Goal: Transaction & Acquisition: Purchase product/service

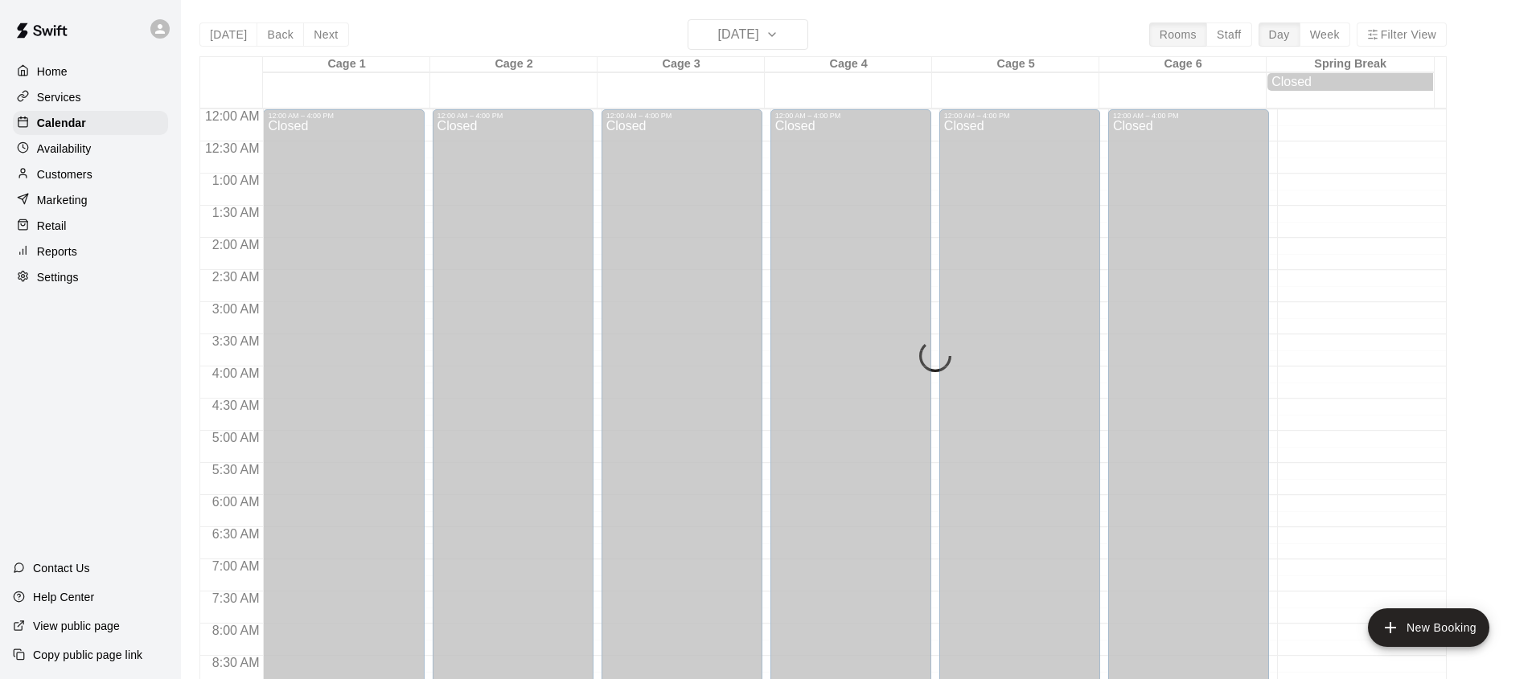
scroll to position [890, 0]
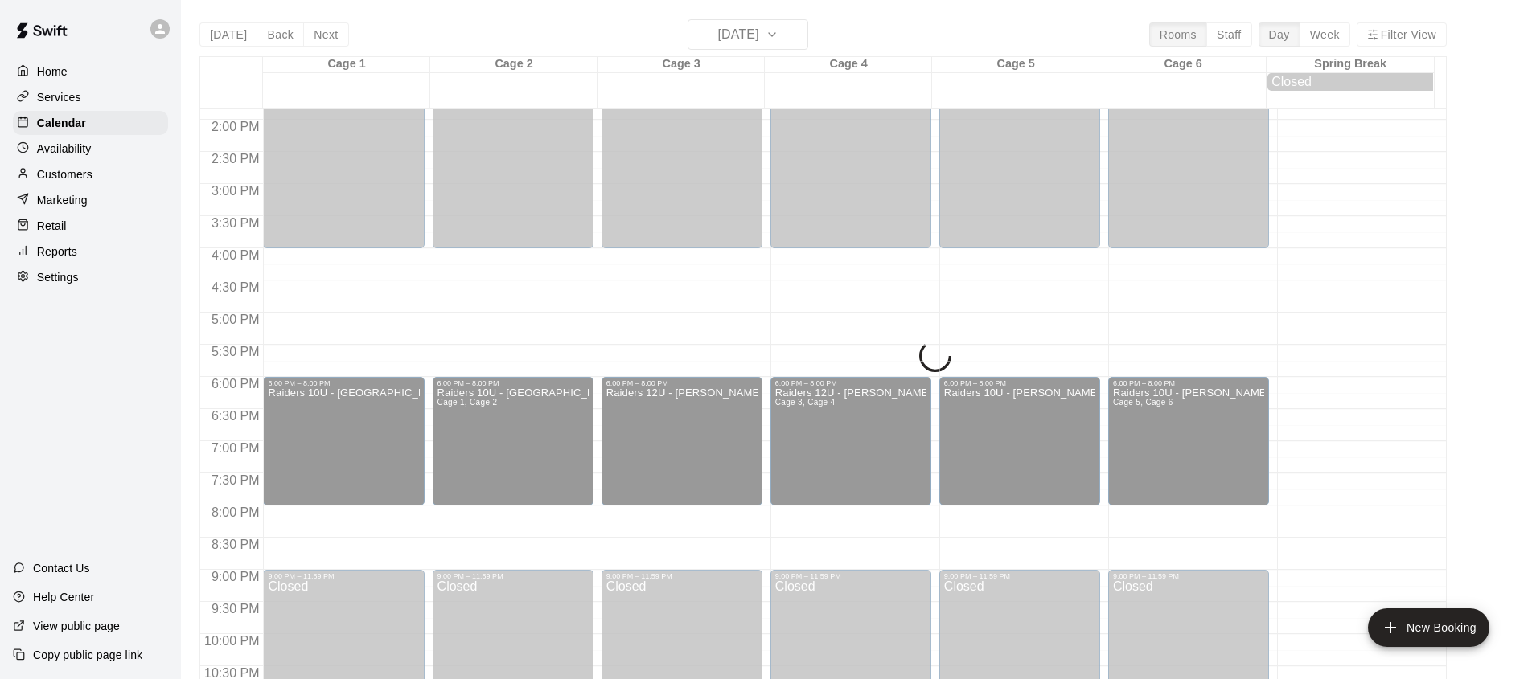
click at [68, 228] on div "Retail" at bounding box center [90, 226] width 155 height 24
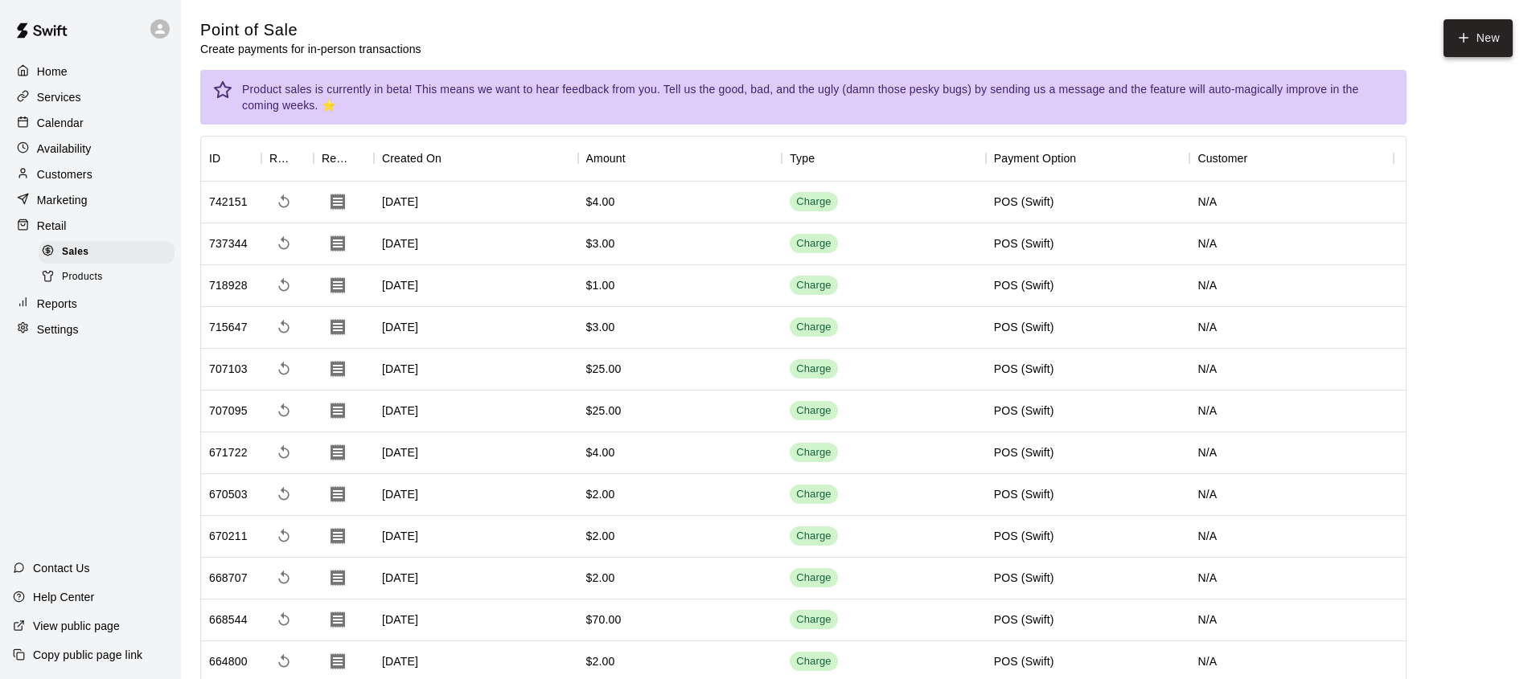
click at [1467, 40] on icon "button" at bounding box center [1463, 38] width 14 height 14
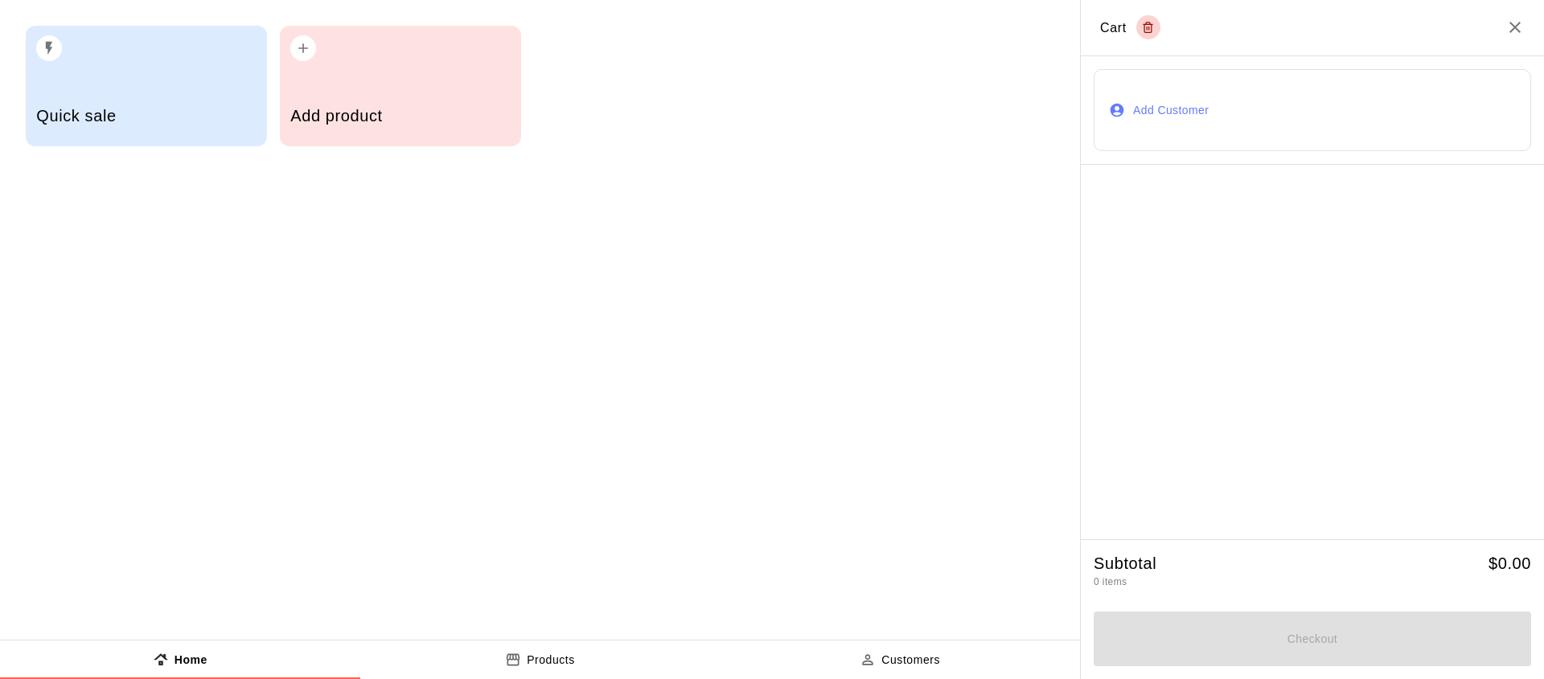
click at [150, 106] on h5 "Quick sale" at bounding box center [145, 116] width 219 height 22
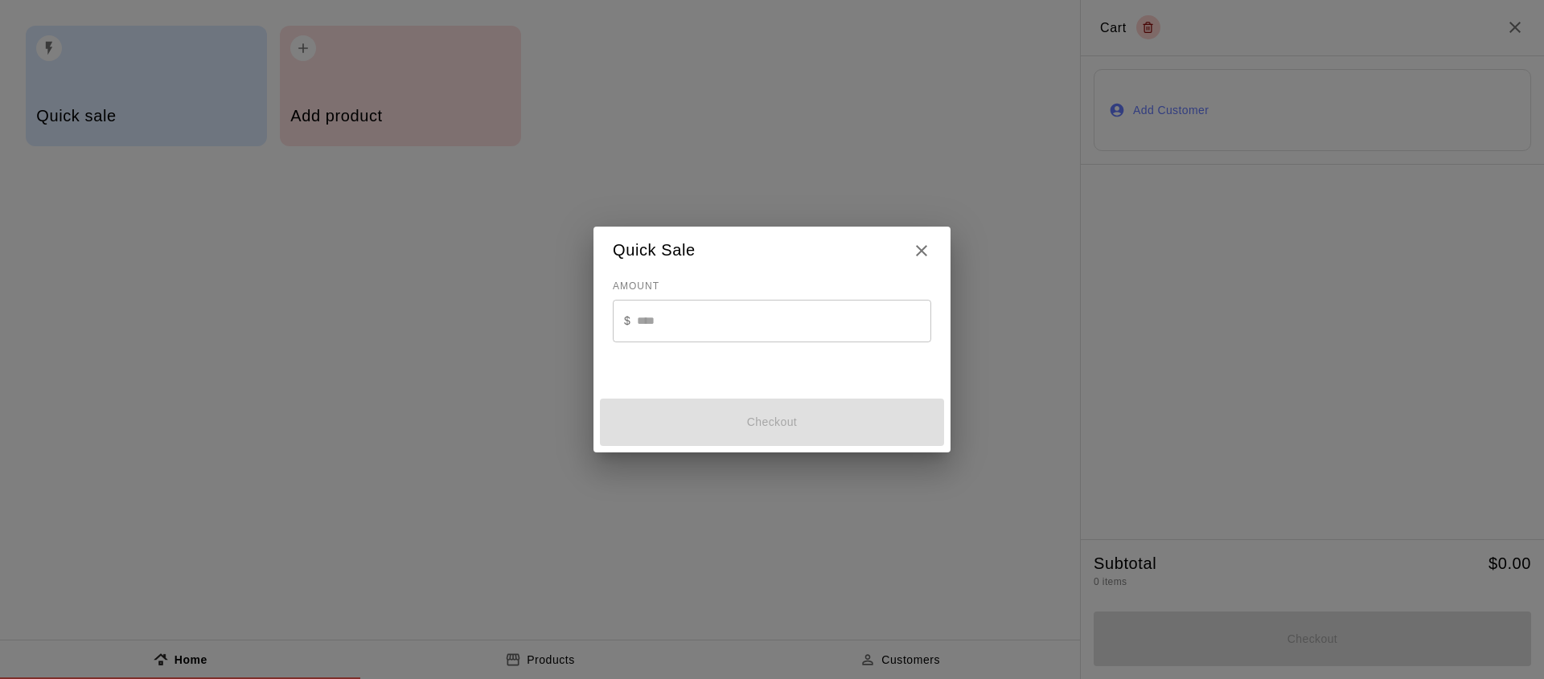
click at [625, 318] on p "$" at bounding box center [627, 321] width 6 height 17
click at [652, 318] on input "text" at bounding box center [784, 321] width 294 height 43
type input "*"
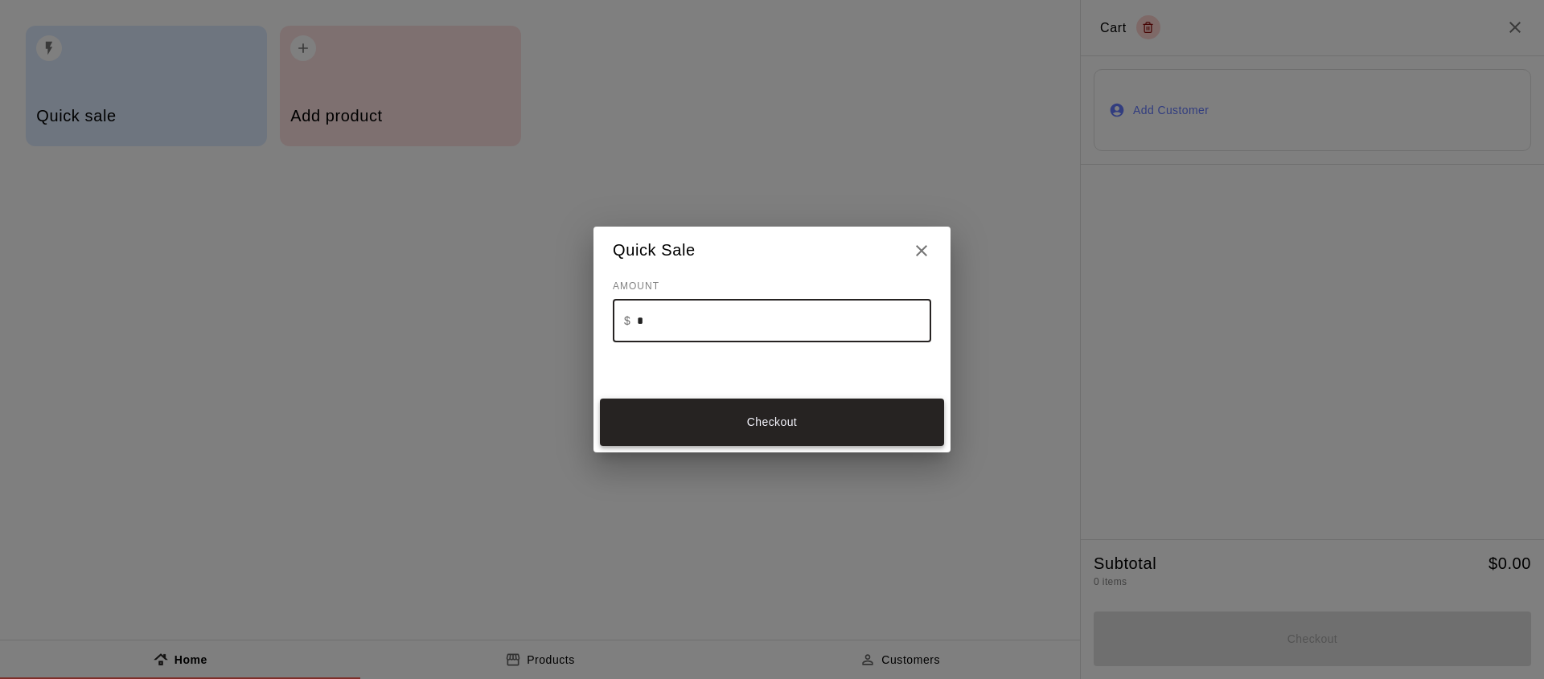
click at [710, 425] on button "Checkout" at bounding box center [772, 422] width 344 height 47
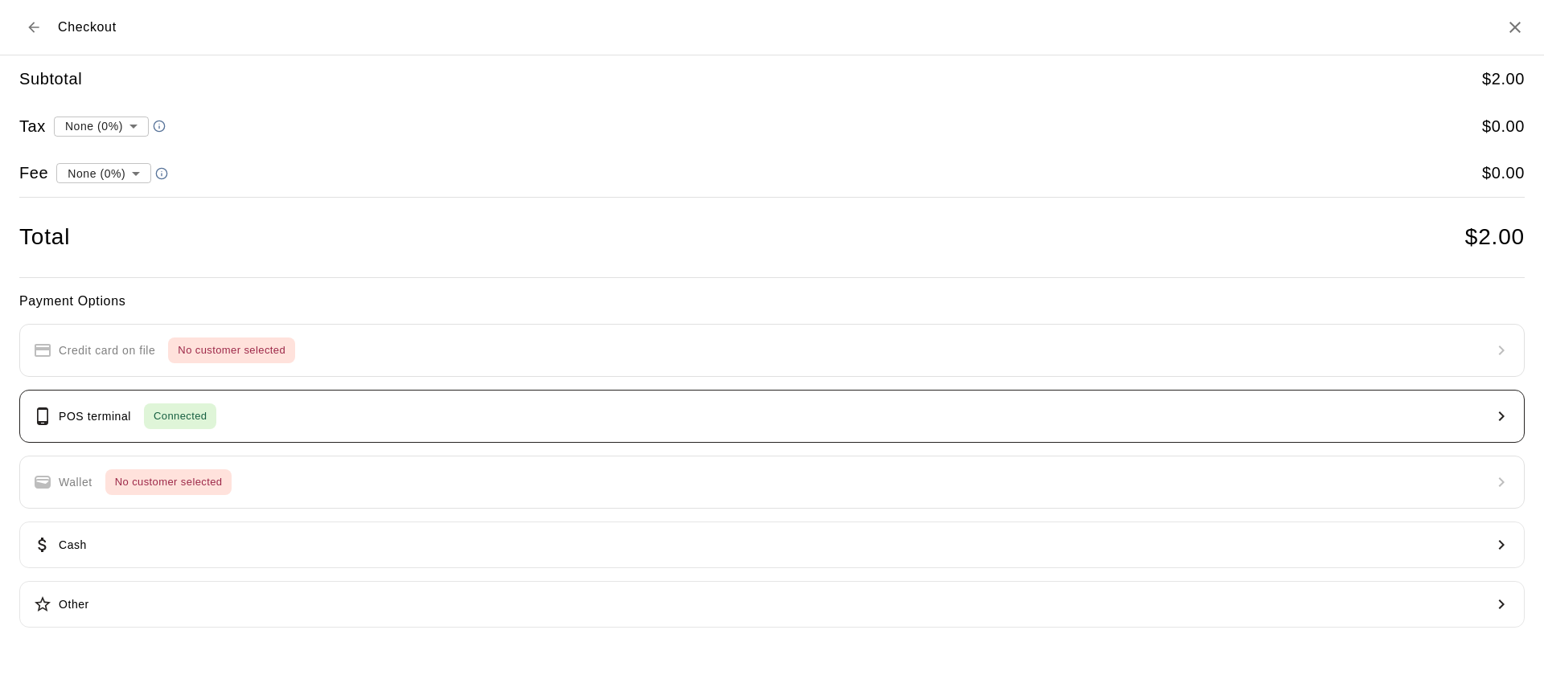
click at [488, 438] on button "POS terminal Connected" at bounding box center [771, 416] width 1505 height 53
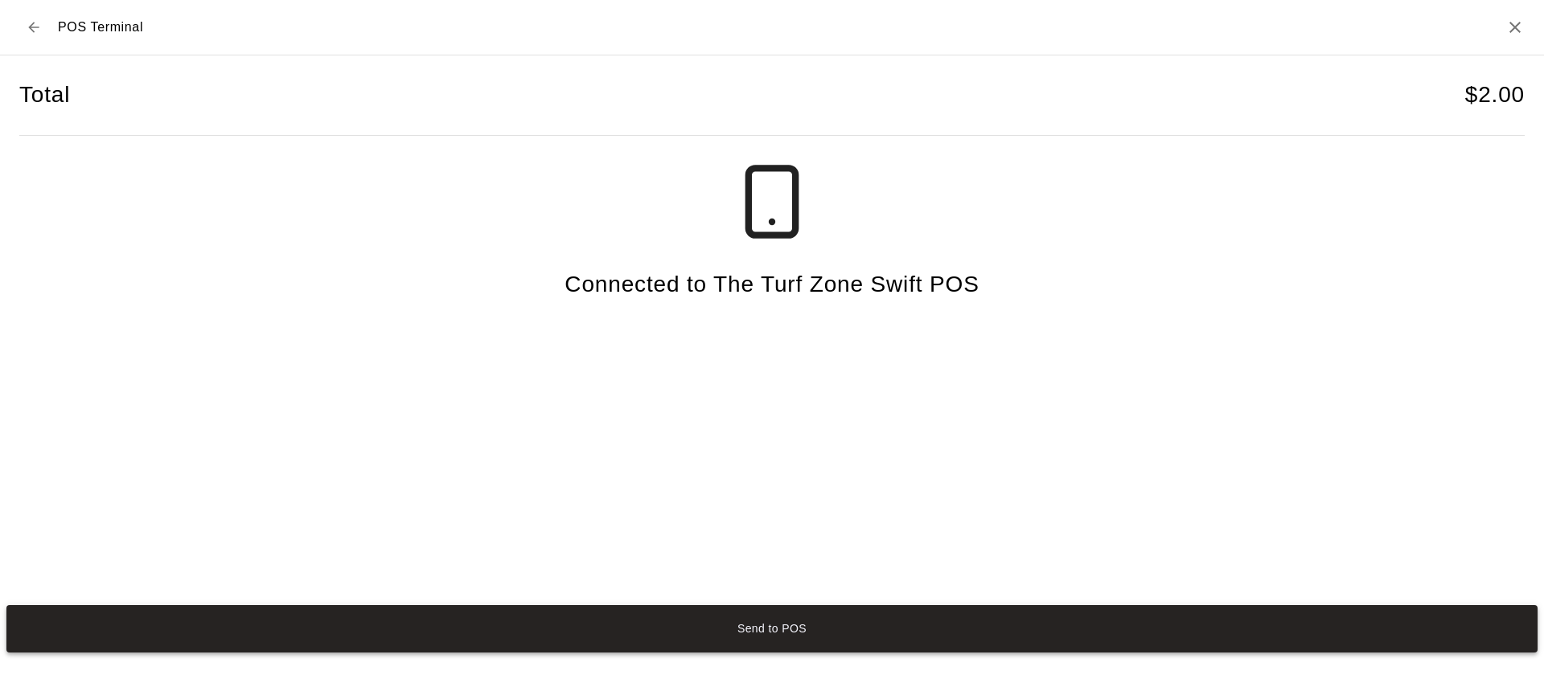
click at [708, 634] on button "Send to POS" at bounding box center [771, 628] width 1531 height 47
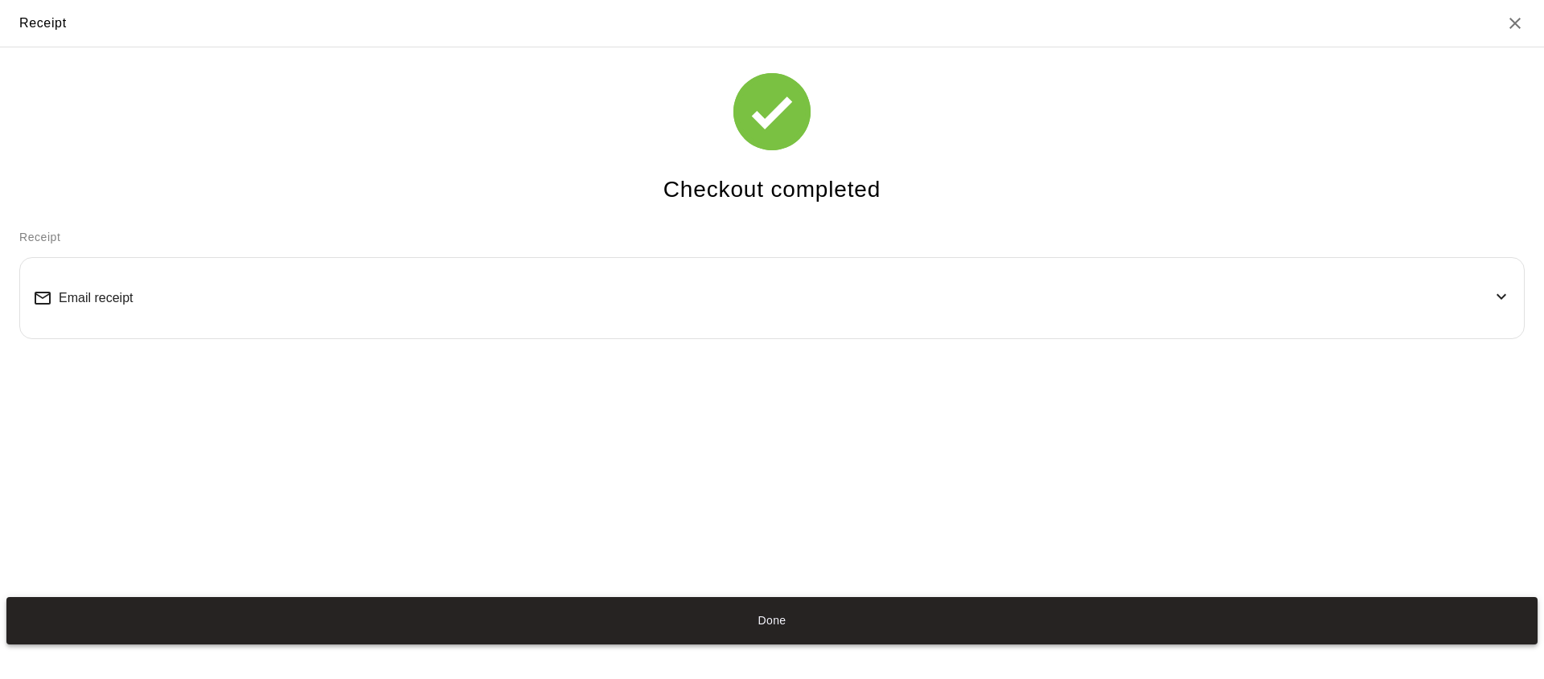
click at [441, 601] on button "Done" at bounding box center [771, 620] width 1531 height 47
click at [457, 633] on button "Done" at bounding box center [771, 620] width 1531 height 47
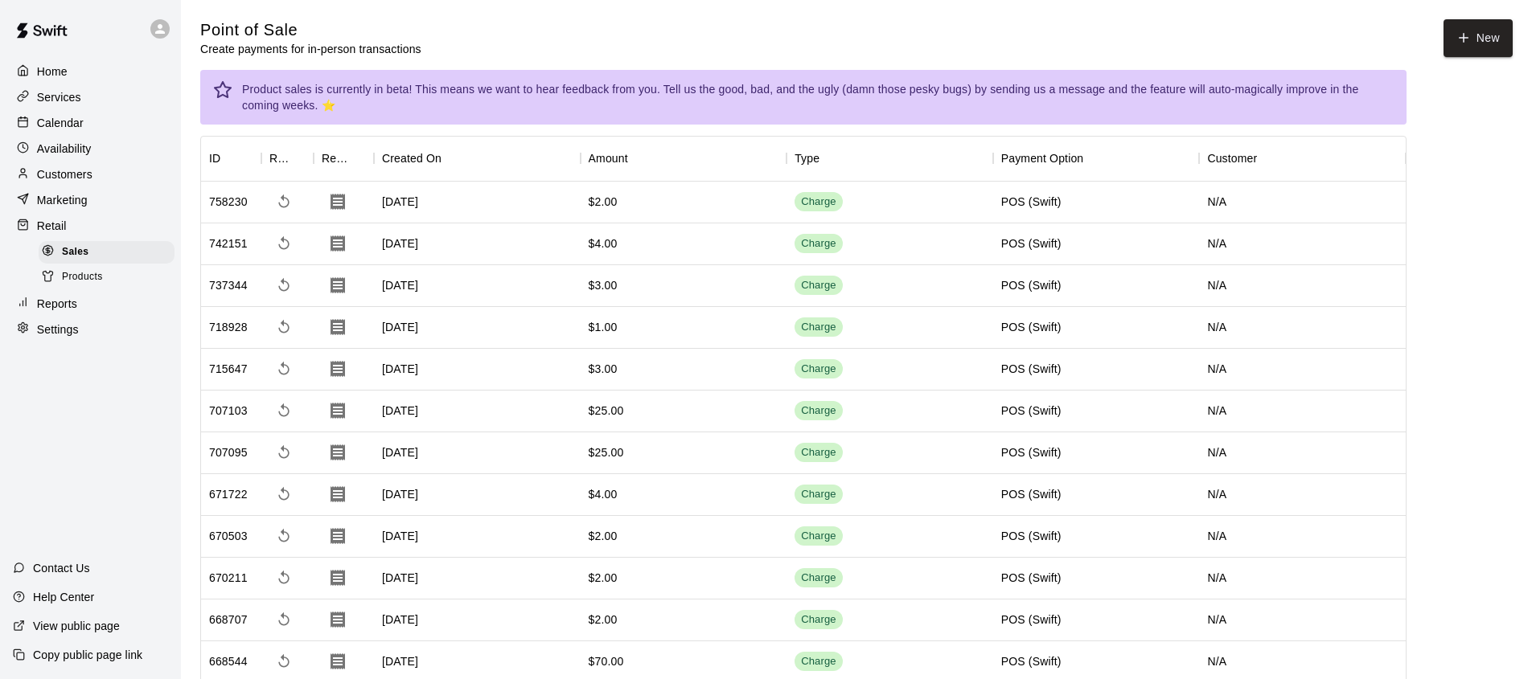
click at [47, 122] on p "Calendar" at bounding box center [60, 123] width 47 height 16
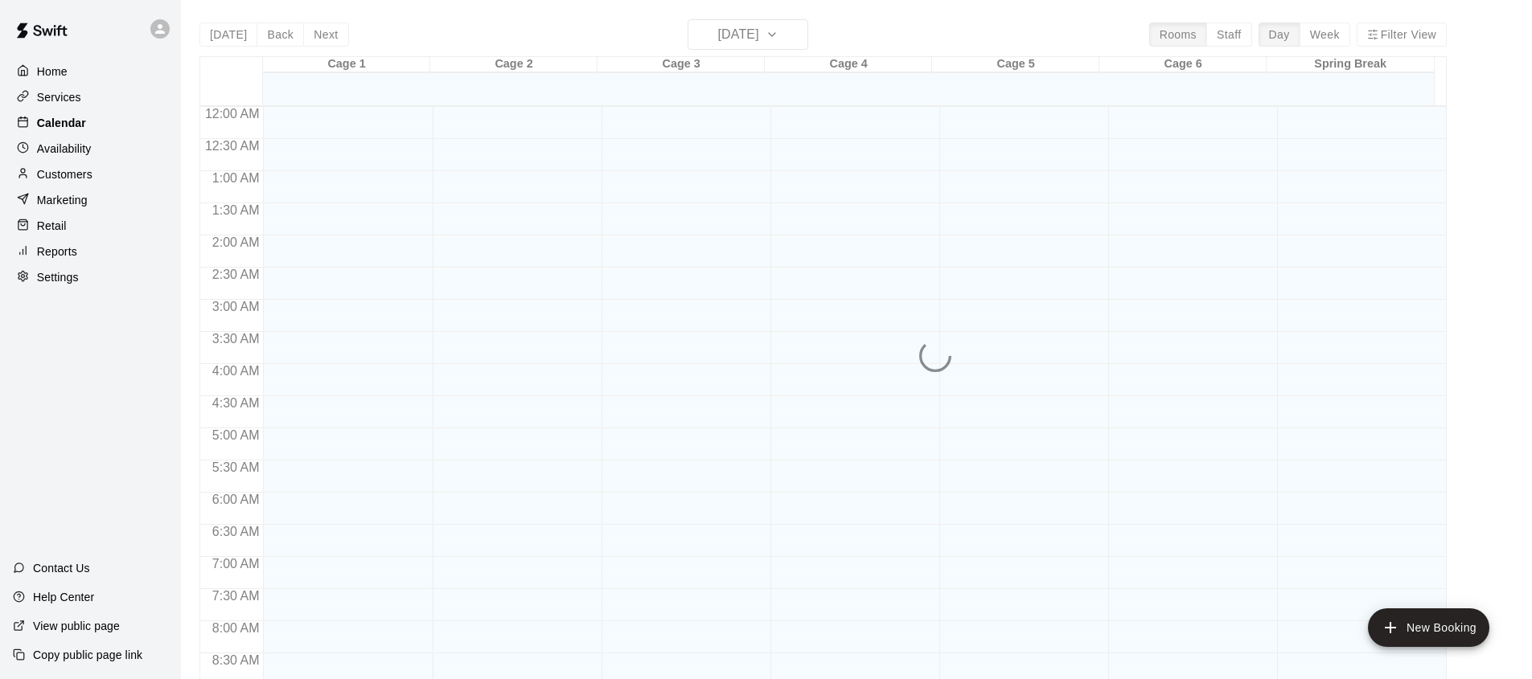
scroll to position [905, 0]
